Goal: Information Seeking & Learning: Find specific fact

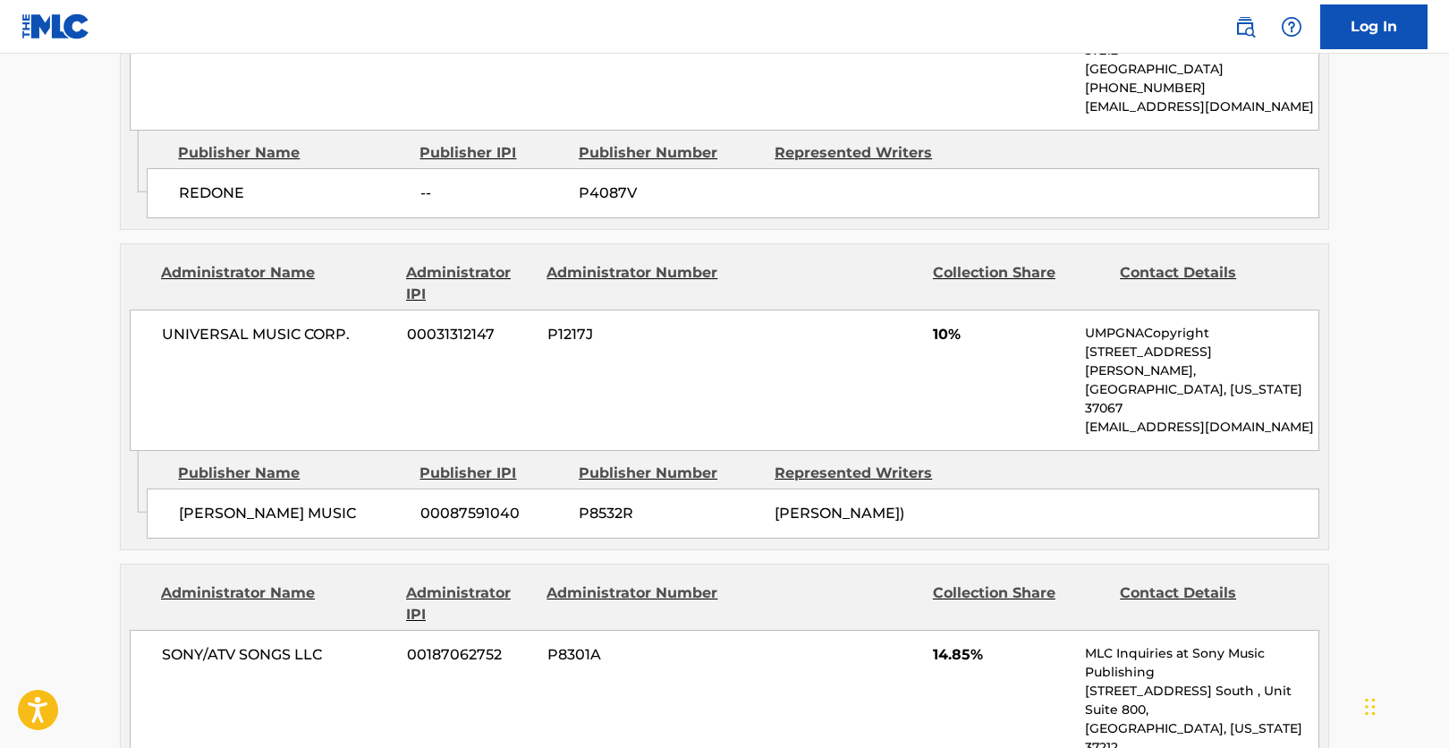
scroll to position [170, 0]
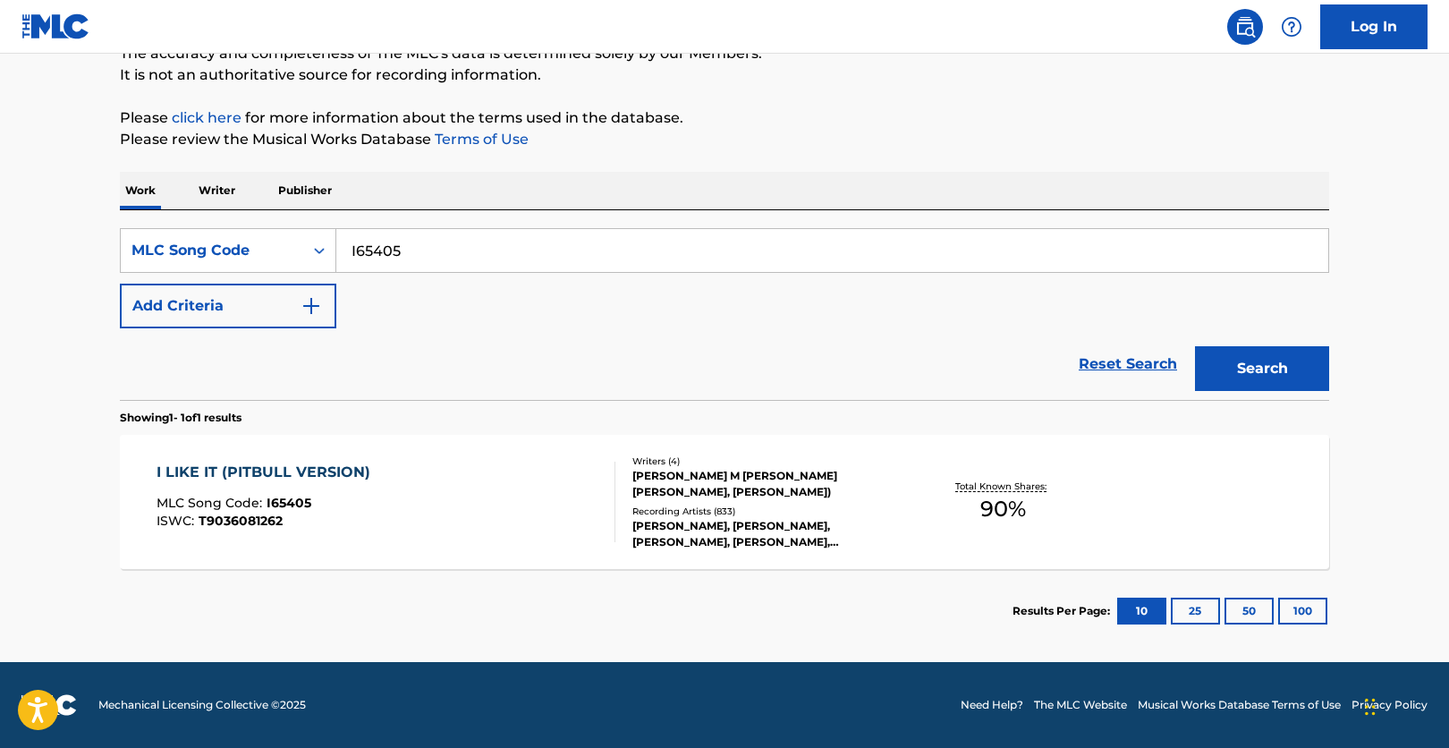
click at [385, 250] on div "SearchWithCriteria663cfd87-af04-4e54-9050-370ec6ffc56c MLC Song Code I65405 Add…" at bounding box center [724, 305] width 1209 height 190
click at [385, 250] on input "I65405" at bounding box center [832, 250] width 992 height 43
paste input "MVBZMR"
click at [1235, 373] on button "Search" at bounding box center [1262, 368] width 134 height 45
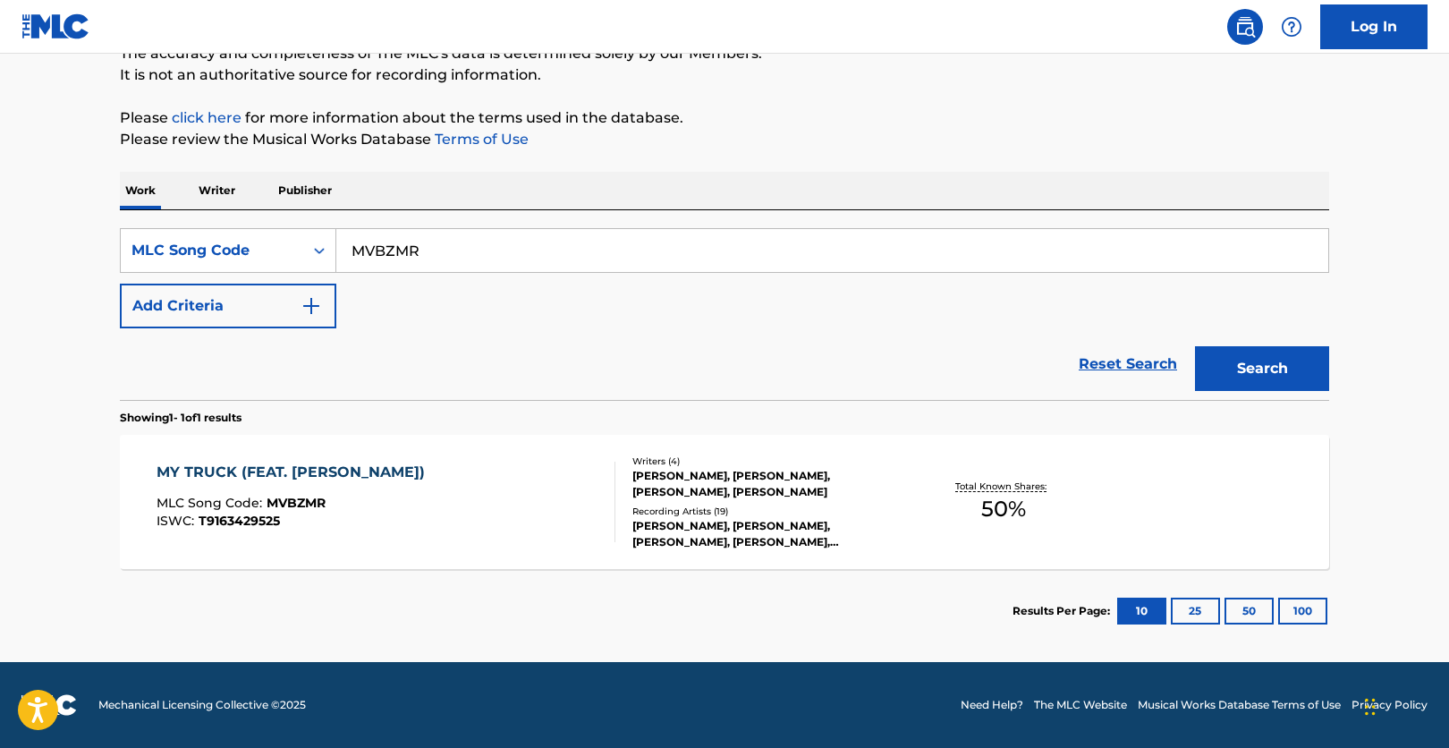
click at [68, 492] on main "The MLC Public Work Search The accuracy and completeness of The MLC's data is d…" at bounding box center [724, 273] width 1449 height 778
click at [406, 255] on input "MVBZMR" at bounding box center [832, 250] width 992 height 43
click at [406, 253] on input "MVBZMR" at bounding box center [832, 250] width 992 height 43
paste input "T2674W"
type input "T2674W"
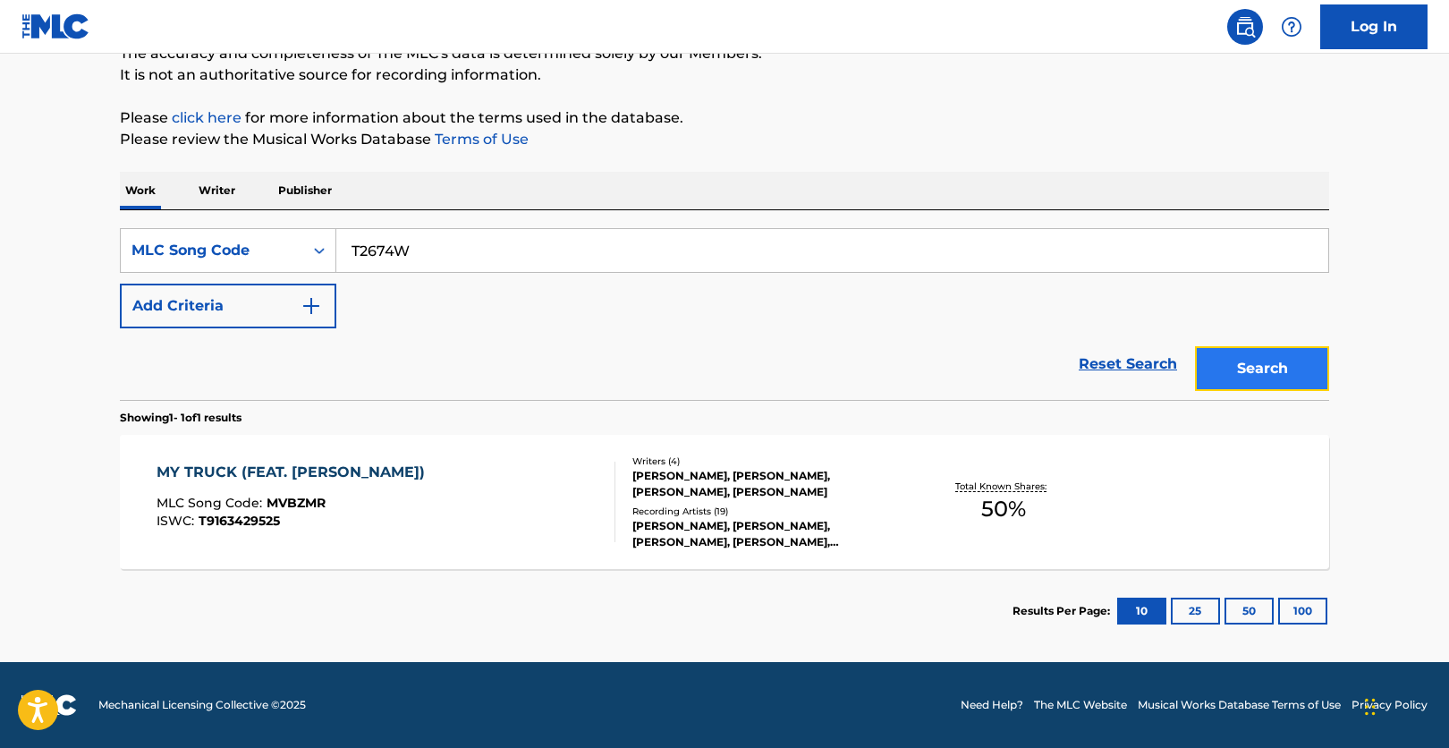
click at [1268, 379] on button "Search" at bounding box center [1262, 368] width 134 height 45
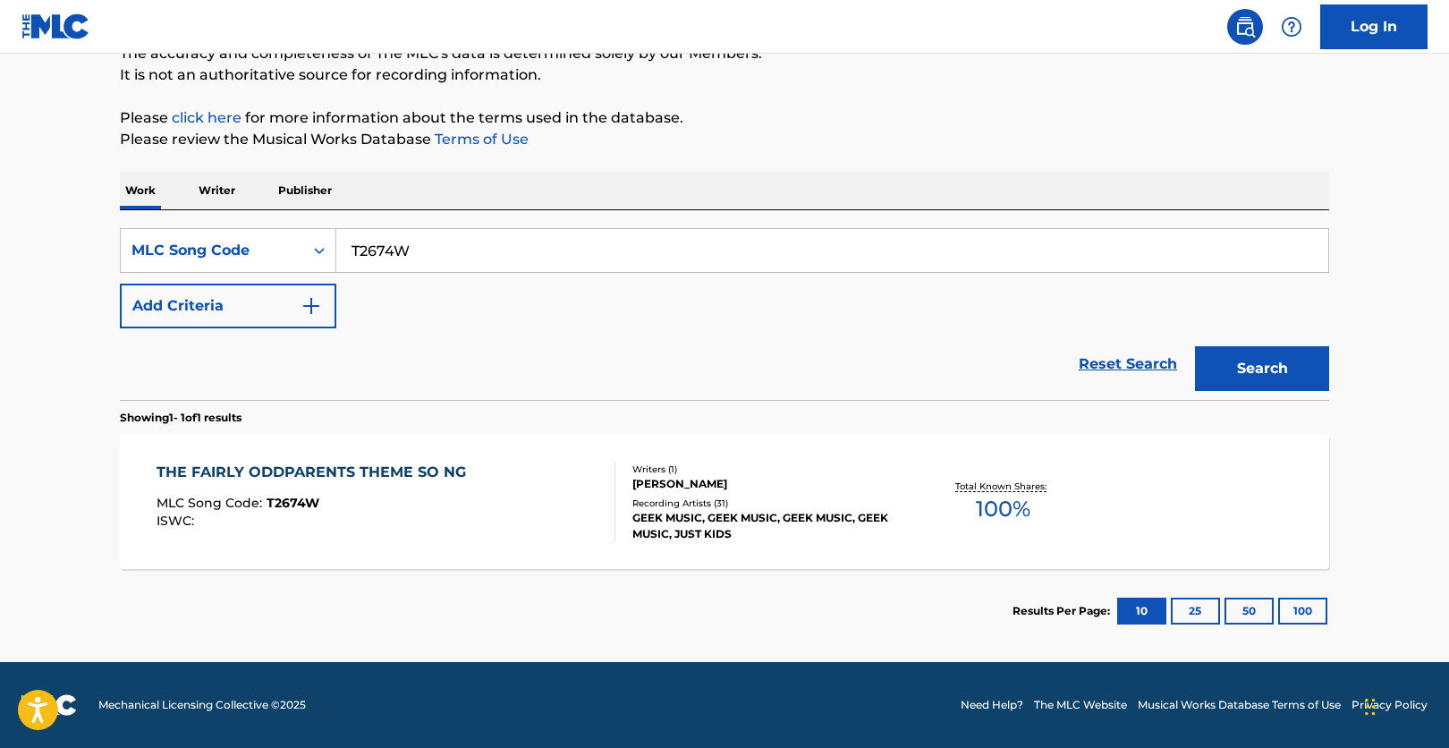
drag, startPoint x: 23, startPoint y: 558, endPoint x: 87, endPoint y: 470, distance: 108.2
click at [23, 558] on main "The MLC Public Work Search The accuracy and completeness of The MLC's data is d…" at bounding box center [724, 273] width 1449 height 778
